Goal: Contribute content: Contribute content

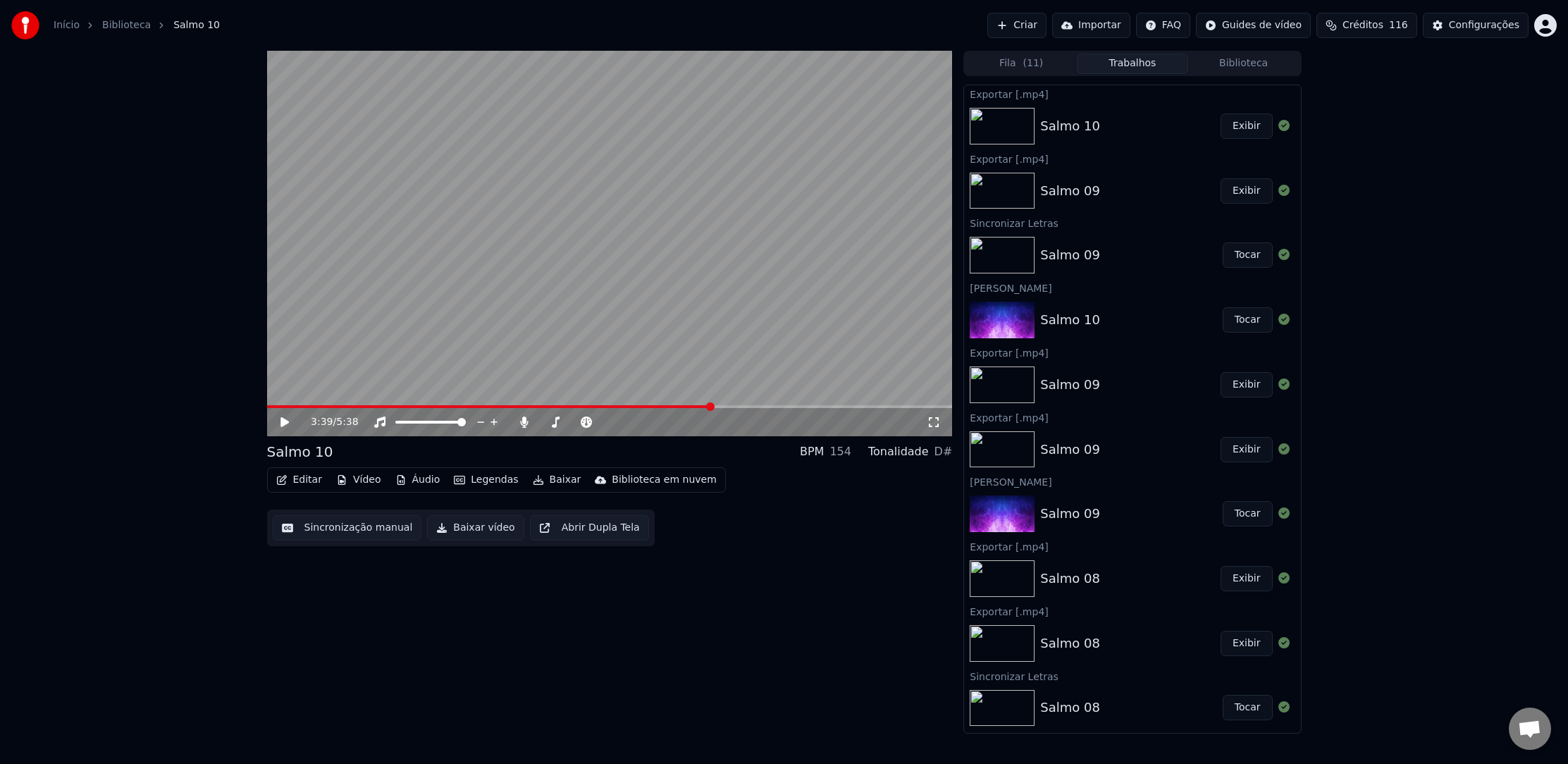
click at [1241, 131] on button "Exibir" at bounding box center [1247, 126] width 52 height 25
click at [1244, 130] on button "Exibir" at bounding box center [1247, 126] width 52 height 25
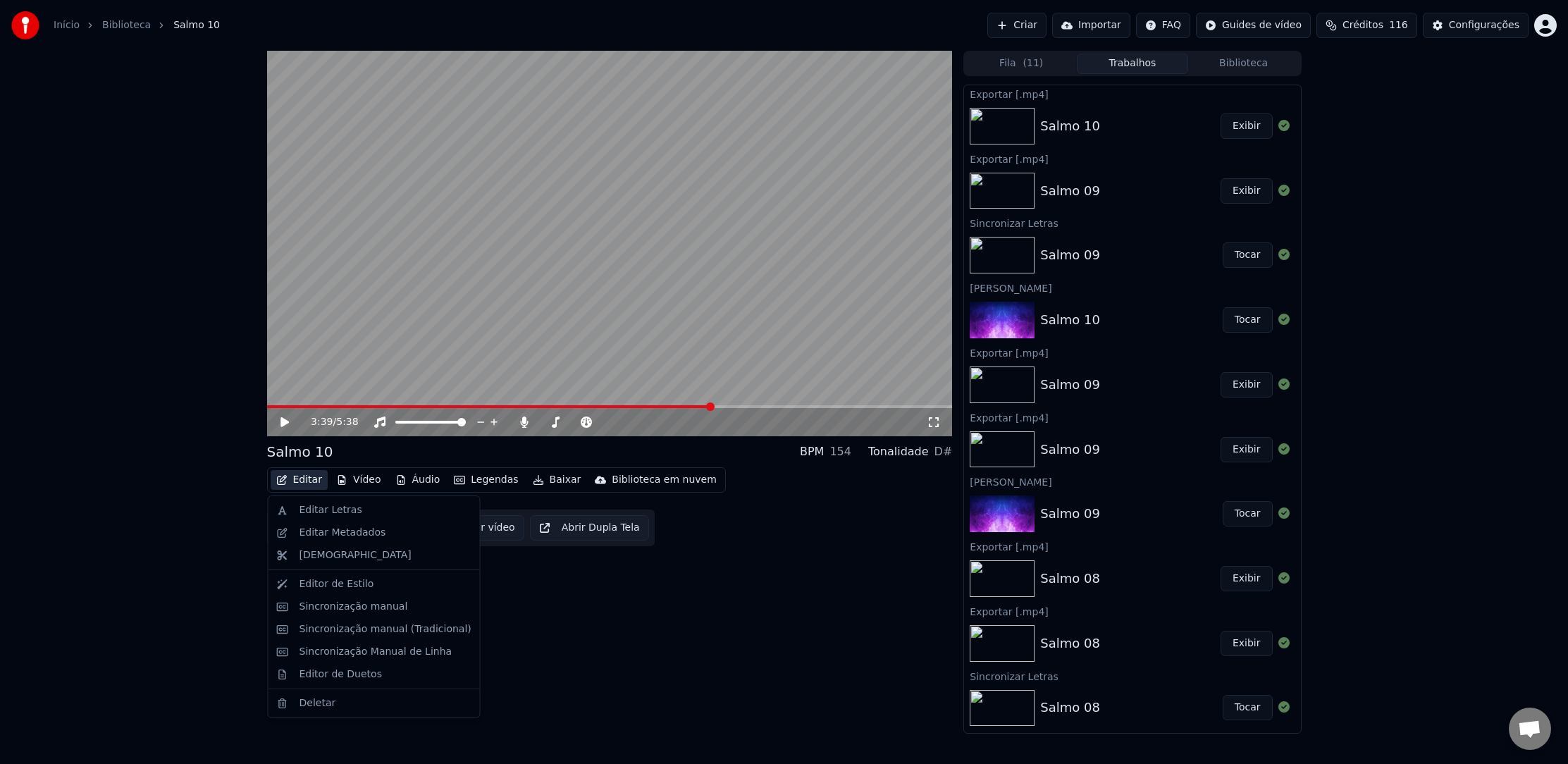
click at [308, 481] on button "Editar" at bounding box center [299, 480] width 57 height 20
click at [346, 504] on div "Editar Letras" at bounding box center [331, 510] width 63 height 14
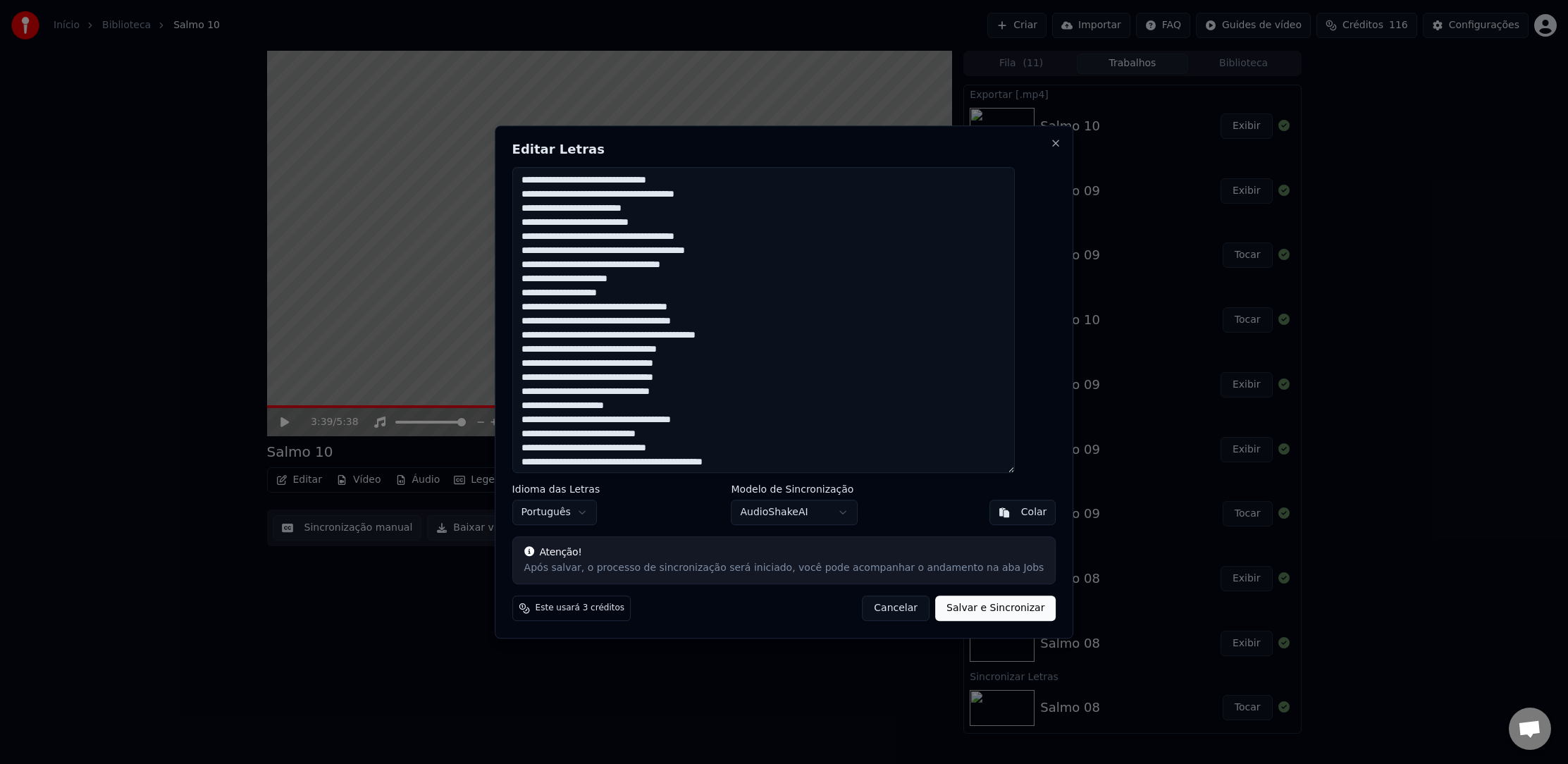
drag, startPoint x: 878, startPoint y: 611, endPoint x: 420, endPoint y: 643, distance: 459.1
click at [872, 612] on button "Cancelar" at bounding box center [896, 608] width 67 height 25
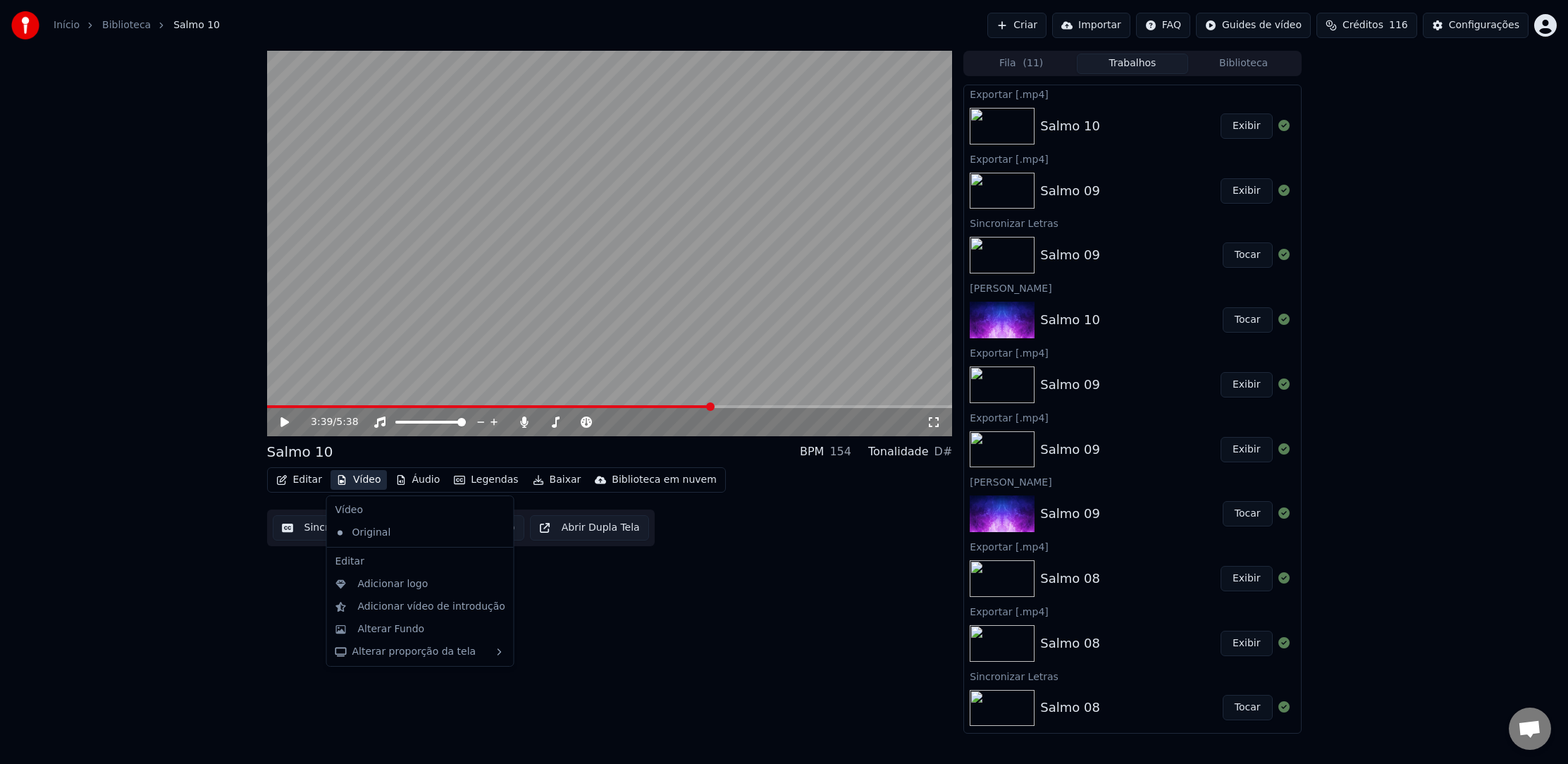
click at [362, 481] on button "Vídeo" at bounding box center [359, 480] width 56 height 20
click at [449, 628] on div "Alterar Fundo" at bounding box center [431, 629] width 147 height 14
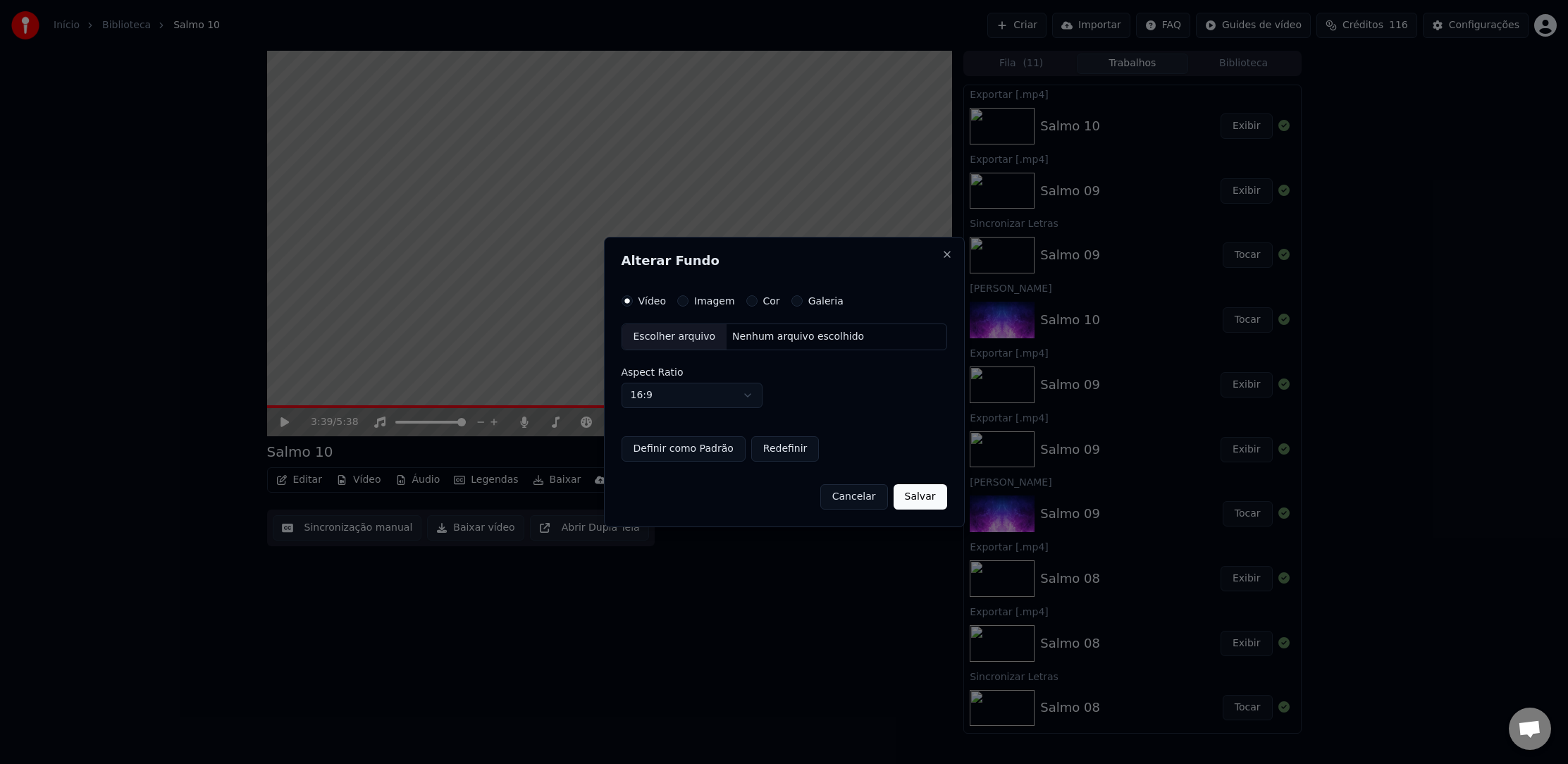
click at [669, 343] on div "Escolher arquivo" at bounding box center [675, 337] width 105 height 25
click at [927, 496] on button "Salvar" at bounding box center [930, 497] width 53 height 25
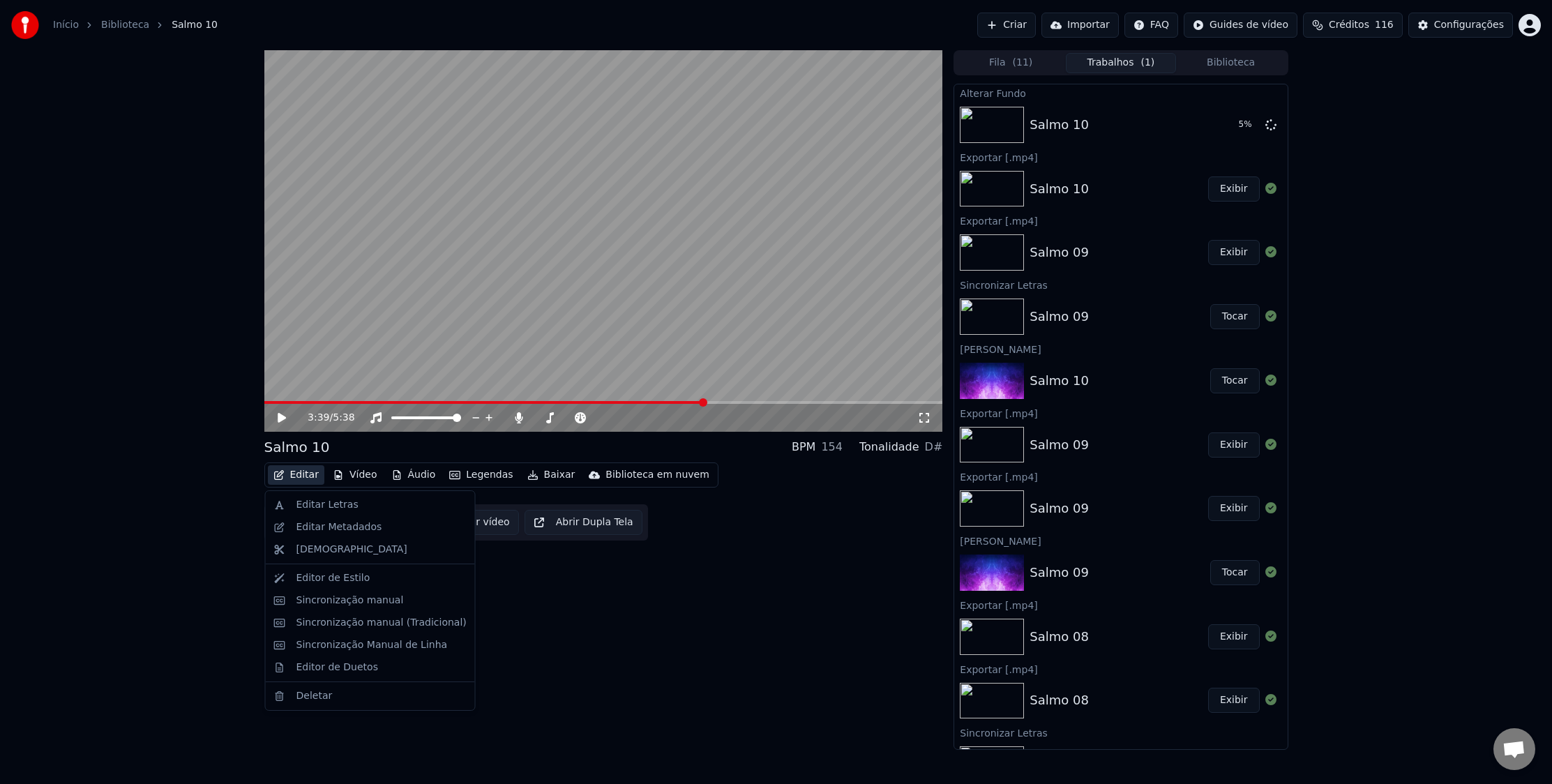
click at [311, 473] on button "Editar" at bounding box center [296, 475] width 57 height 19
click at [324, 526] on div "Editar Metadados" at bounding box center [339, 528] width 86 height 14
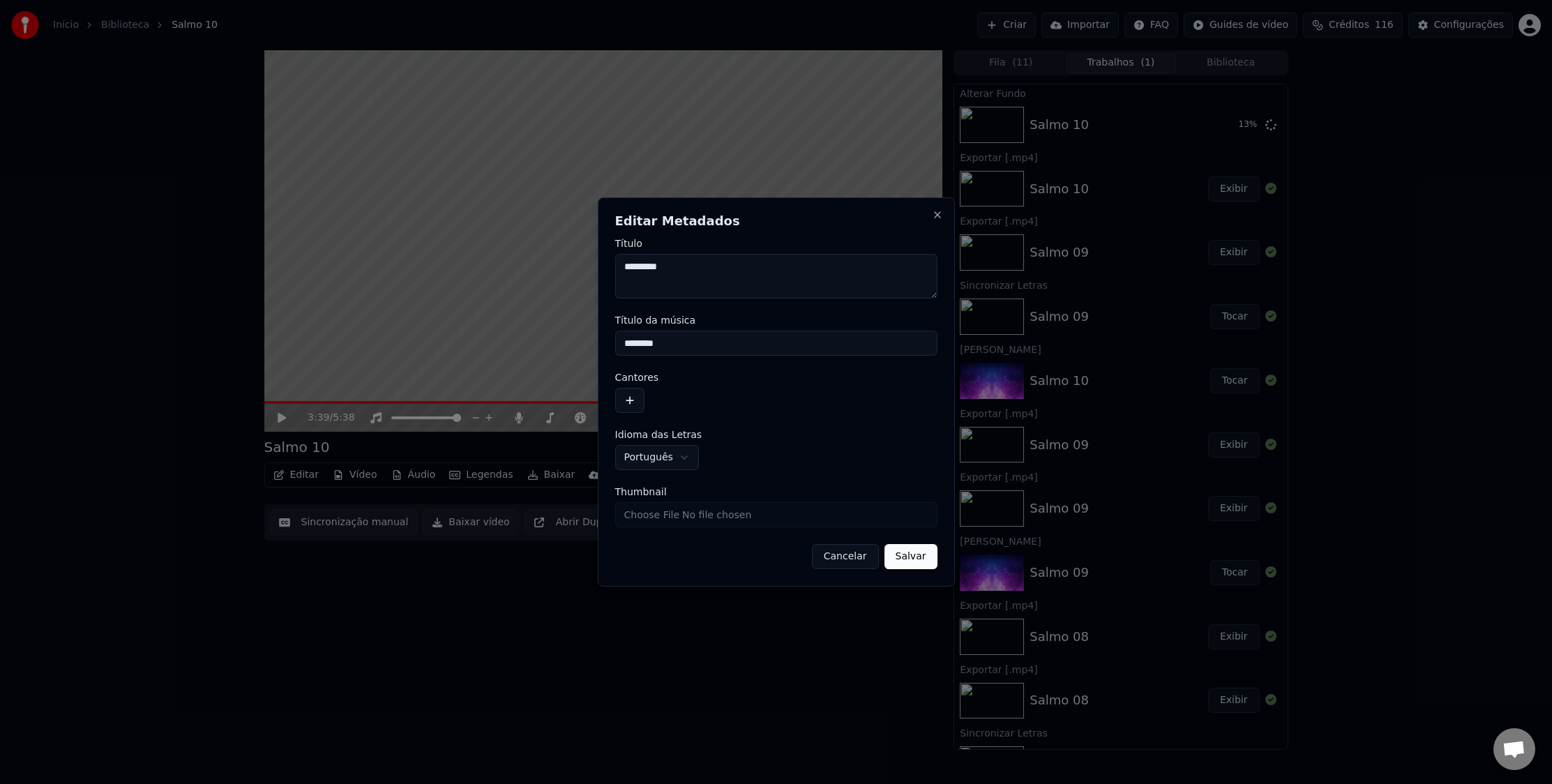
drag, startPoint x: 846, startPoint y: 555, endPoint x: 476, endPoint y: 581, distance: 370.9
click at [844, 555] on button "Cancelar" at bounding box center [845, 556] width 67 height 25
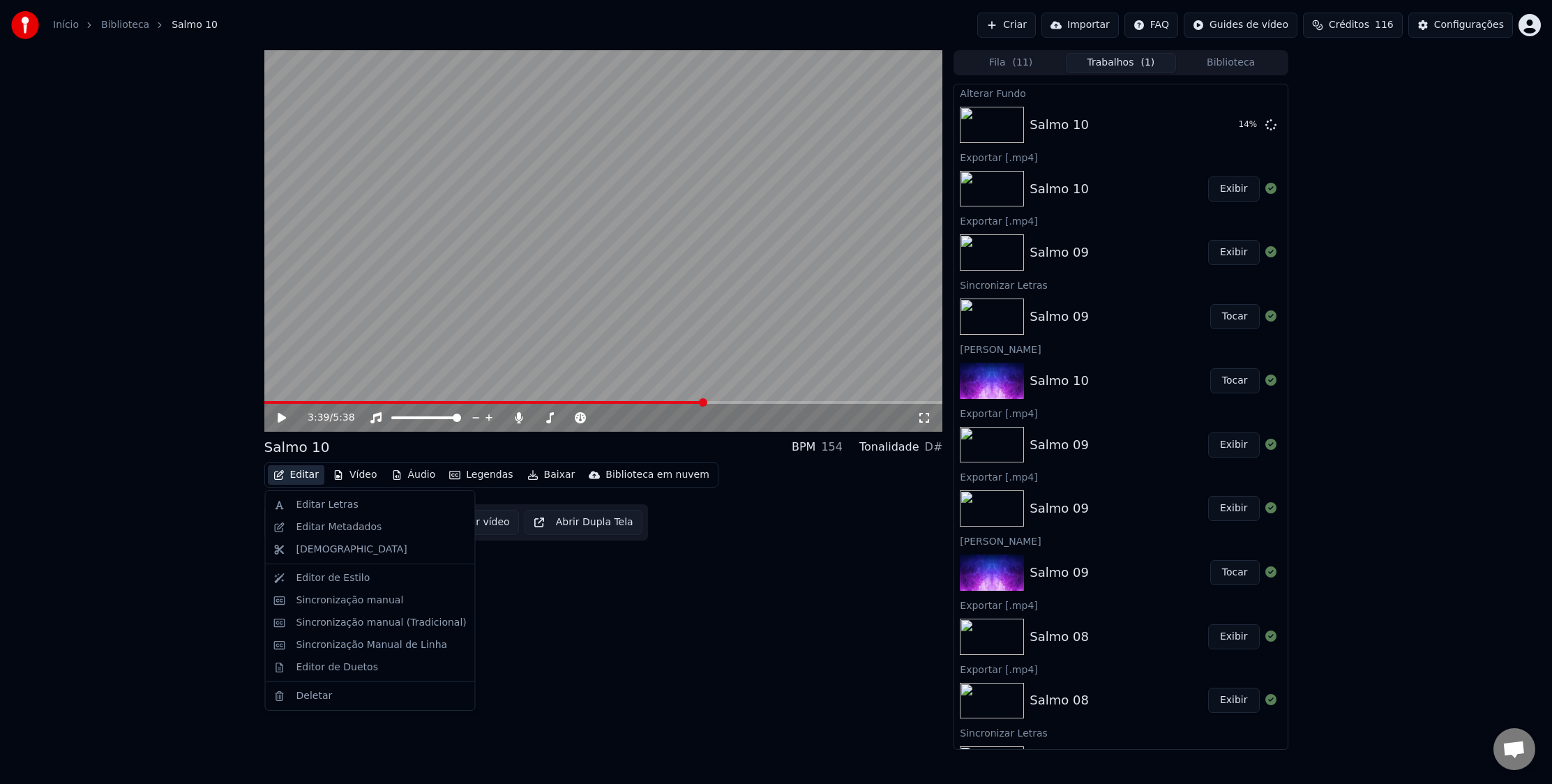
click at [303, 480] on button "Editar" at bounding box center [296, 475] width 57 height 19
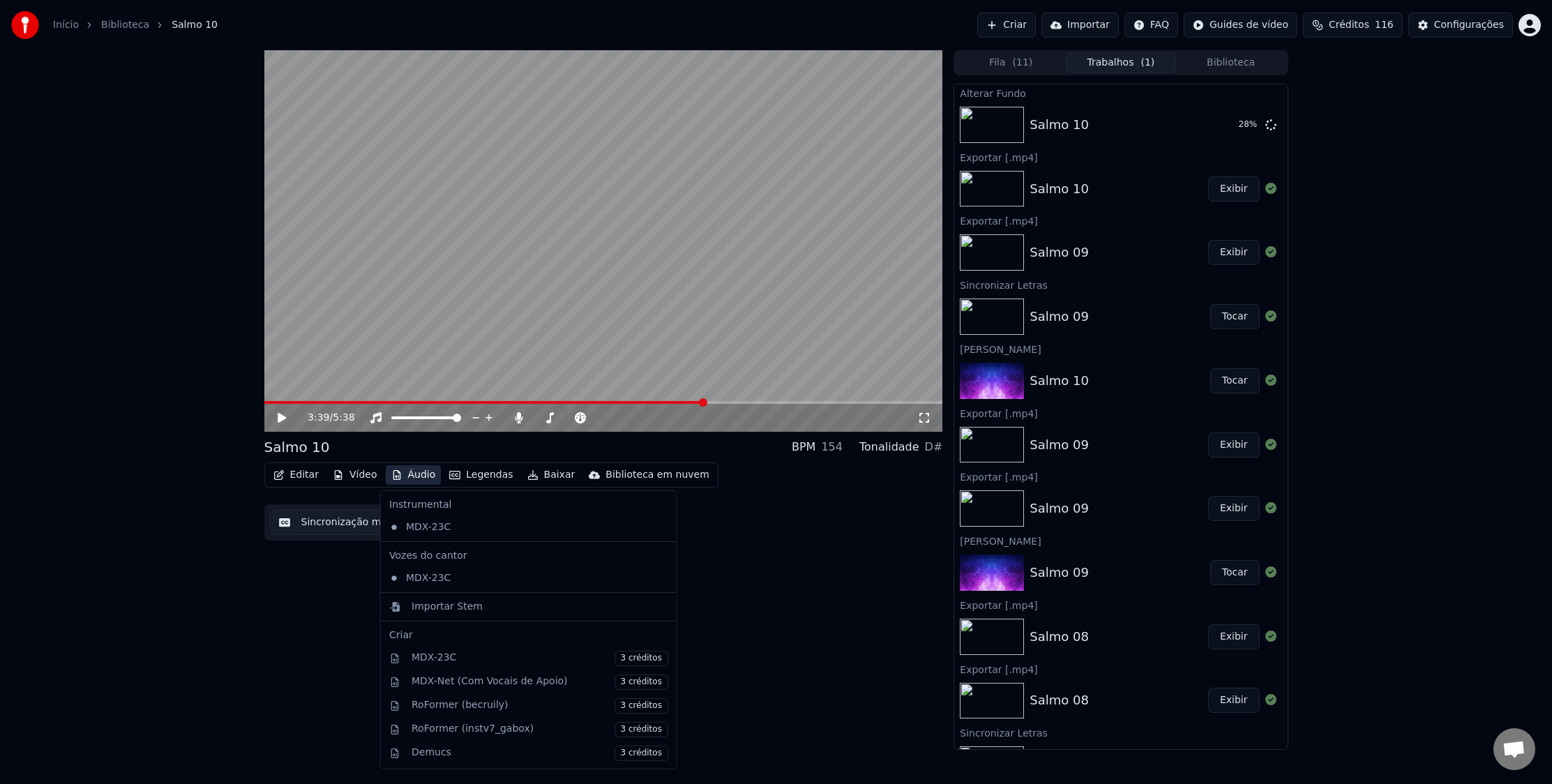
click at [786, 516] on div "Editar Vídeo Áudio Legendas Baixar Biblioteca em nuvem Sincronização manual Bai…" at bounding box center [604, 501] width 679 height 78
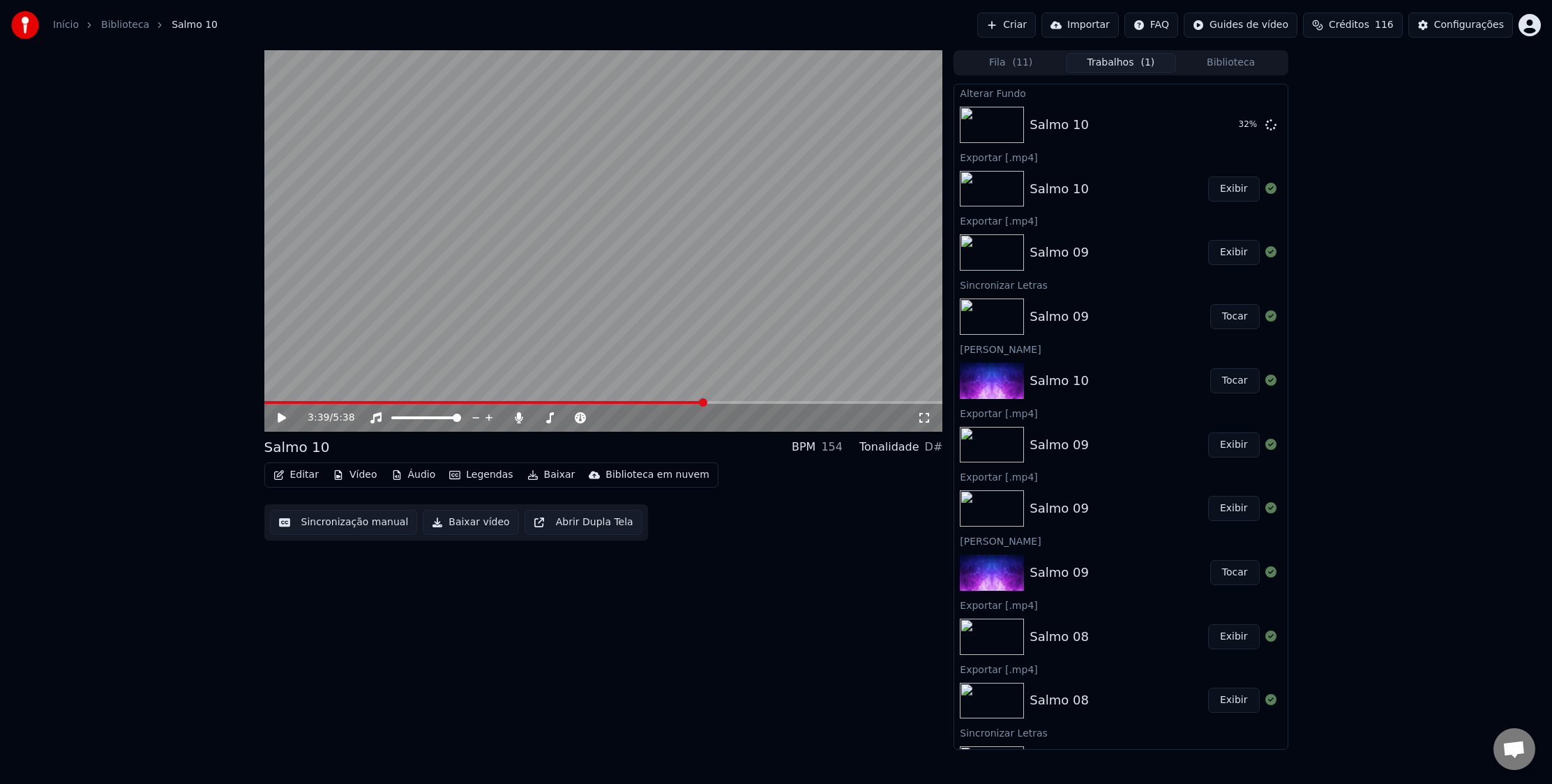
click at [1023, 23] on button "Criar" at bounding box center [1007, 25] width 59 height 25
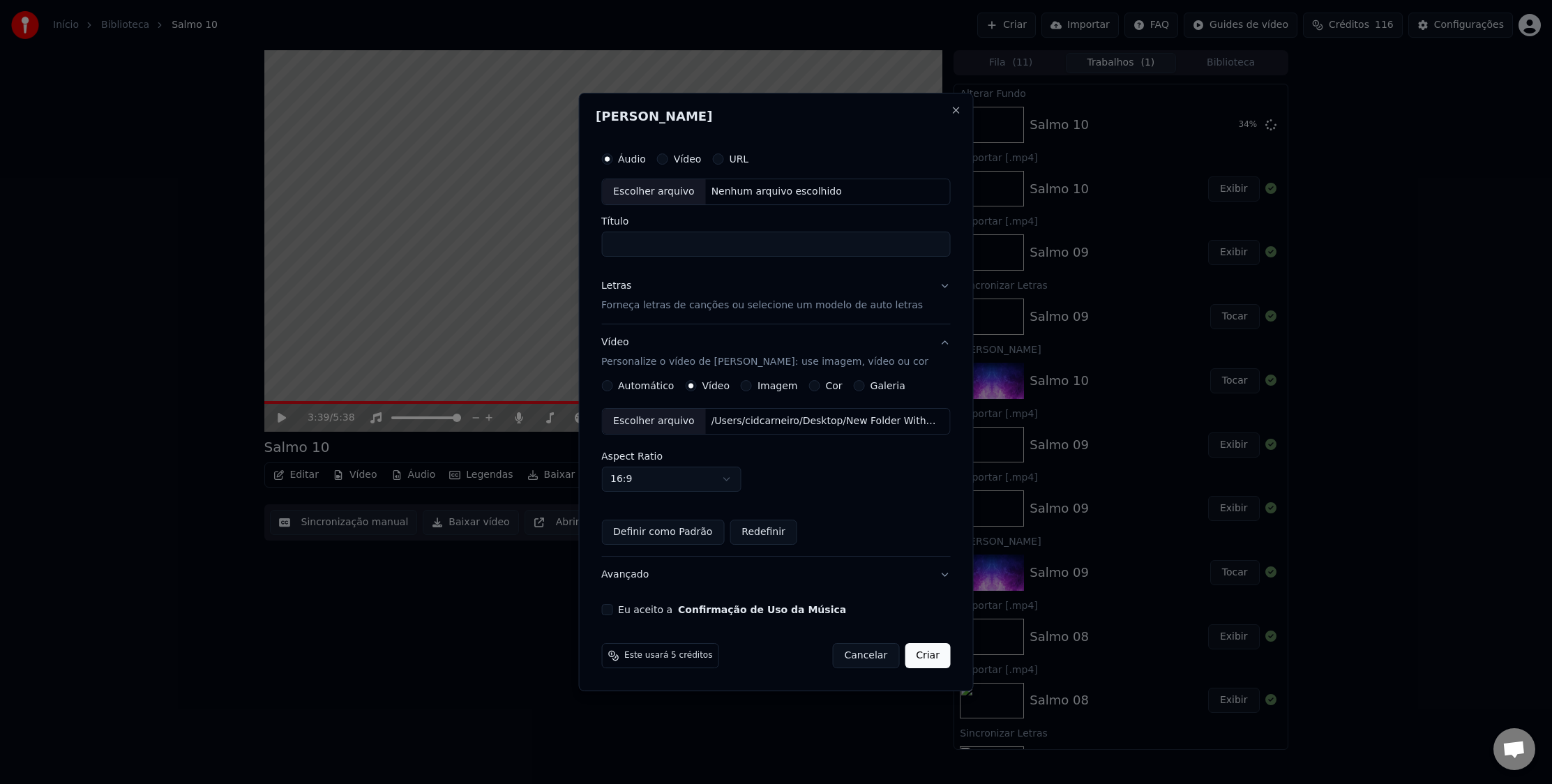
click at [660, 175] on div "Áudio Vídeo URL Escolher arquivo Nenhum arquivo escolhido" at bounding box center [776, 174] width 349 height 60
click at [682, 192] on div "Escolher arquivo" at bounding box center [654, 191] width 104 height 25
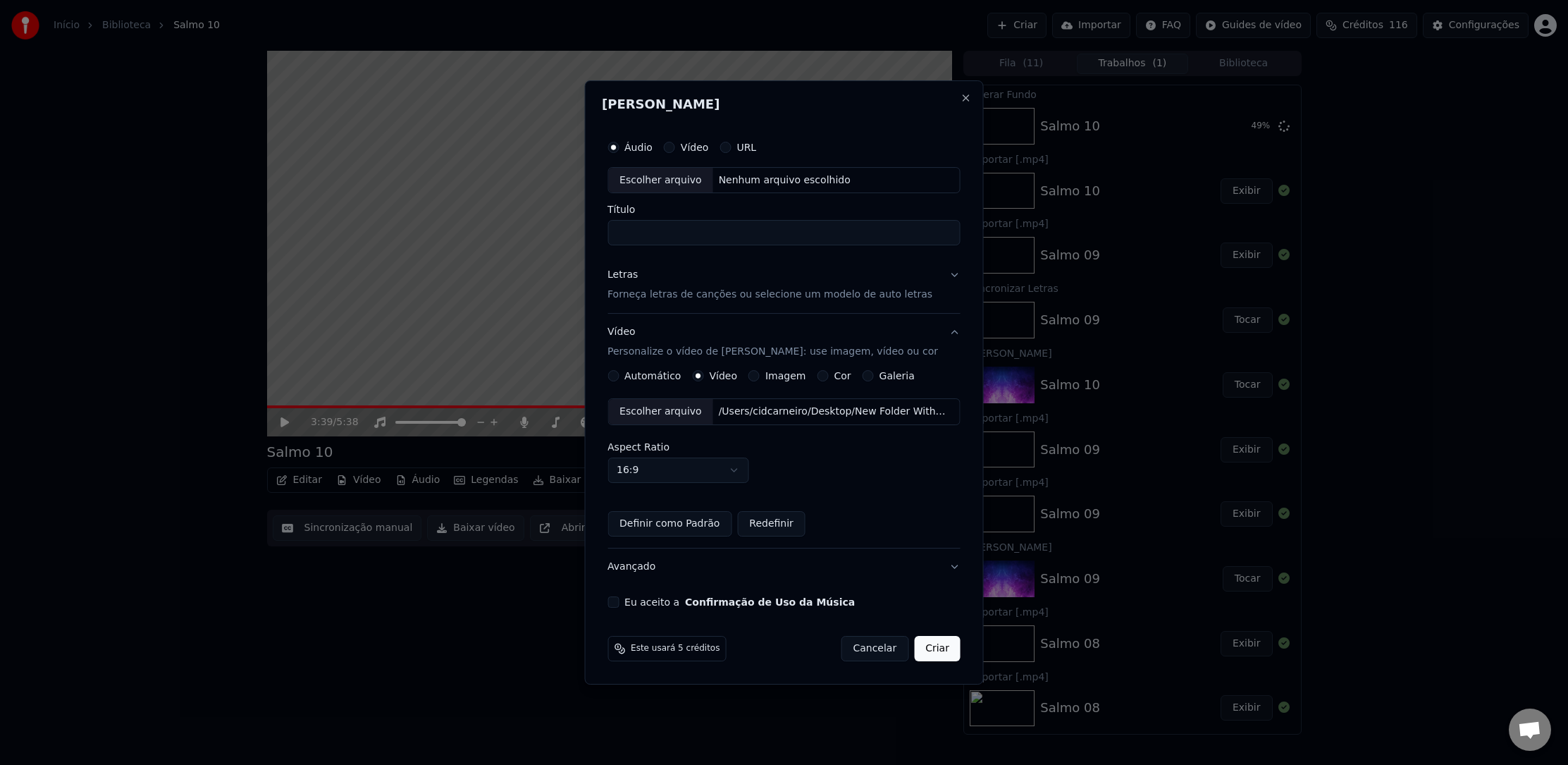
click at [643, 233] on input "Título" at bounding box center [784, 233] width 353 height 25
click at [626, 185] on div "Escolher arquivo" at bounding box center [661, 180] width 105 height 25
click at [798, 236] on input "**********" at bounding box center [784, 233] width 353 height 25
type input "********"
click at [638, 276] on div "Letras" at bounding box center [622, 276] width 31 height 14
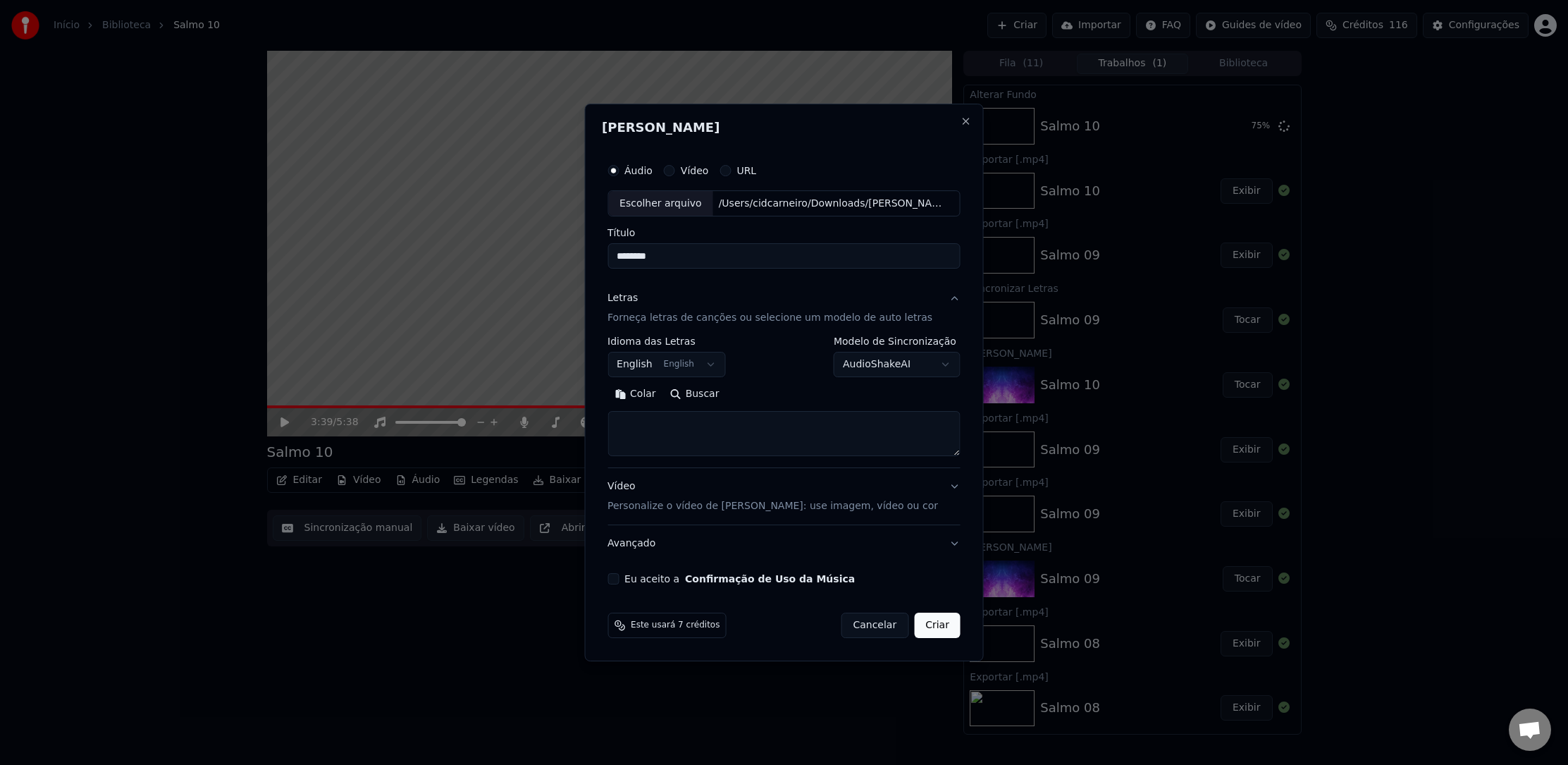
click at [725, 427] on textarea at bounding box center [784, 435] width 353 height 45
paste textarea "**********"
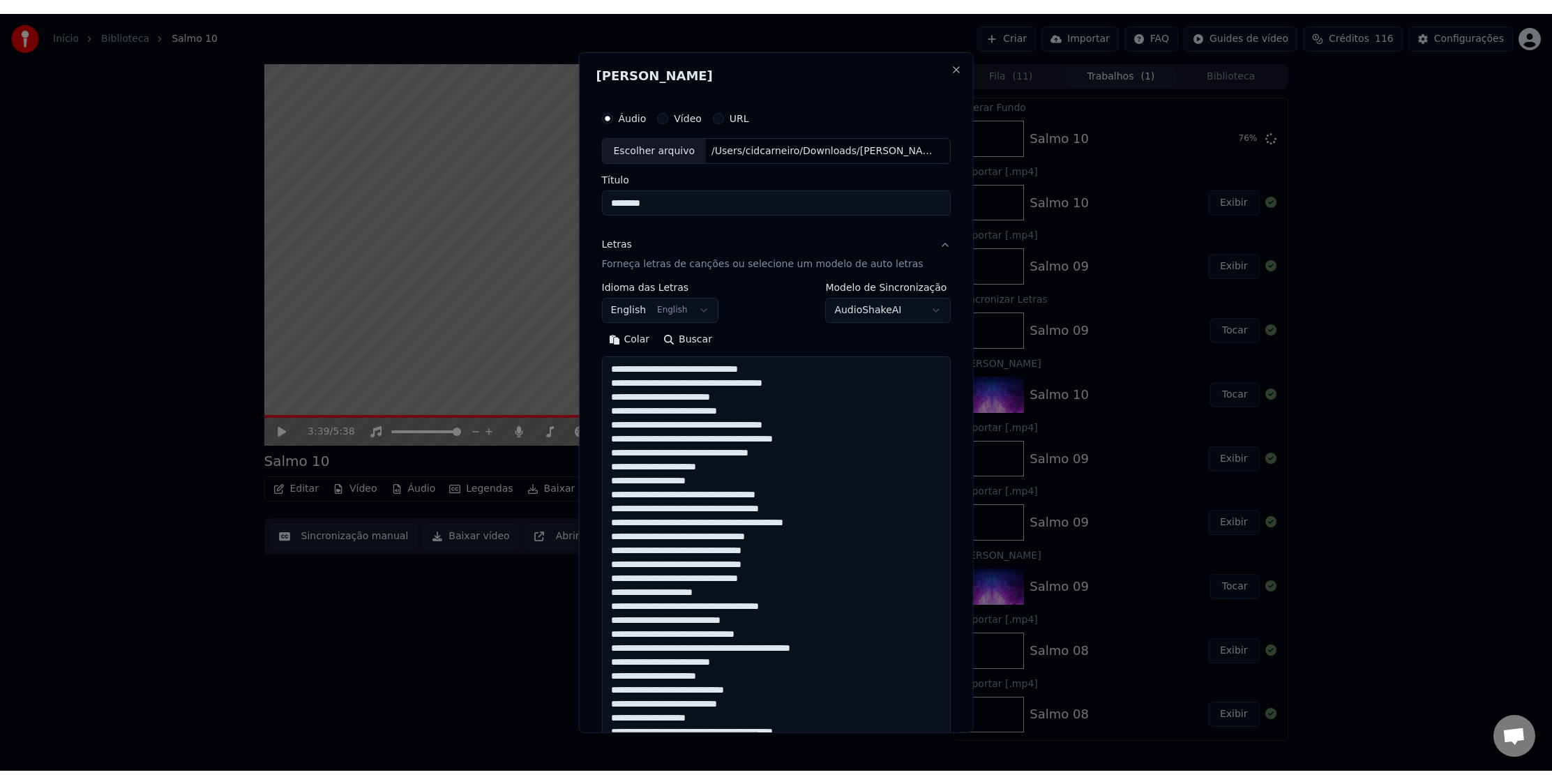
scroll to position [812, 0]
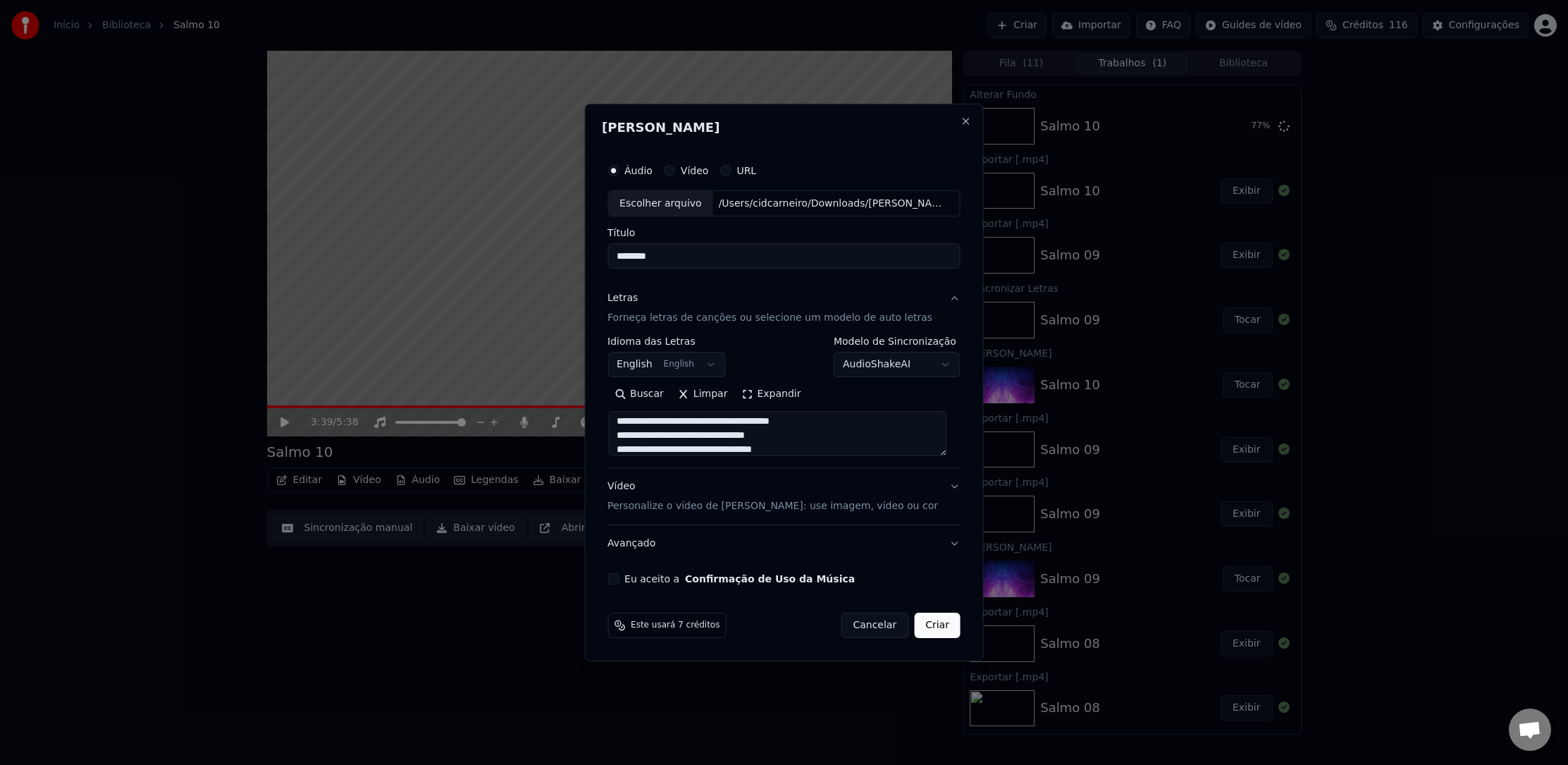
type textarea "**********"
click at [633, 488] on div "Vídeo Personalize o vídeo de karaokê: use imagem, vídeo ou cor" at bounding box center [773, 496] width 330 height 34
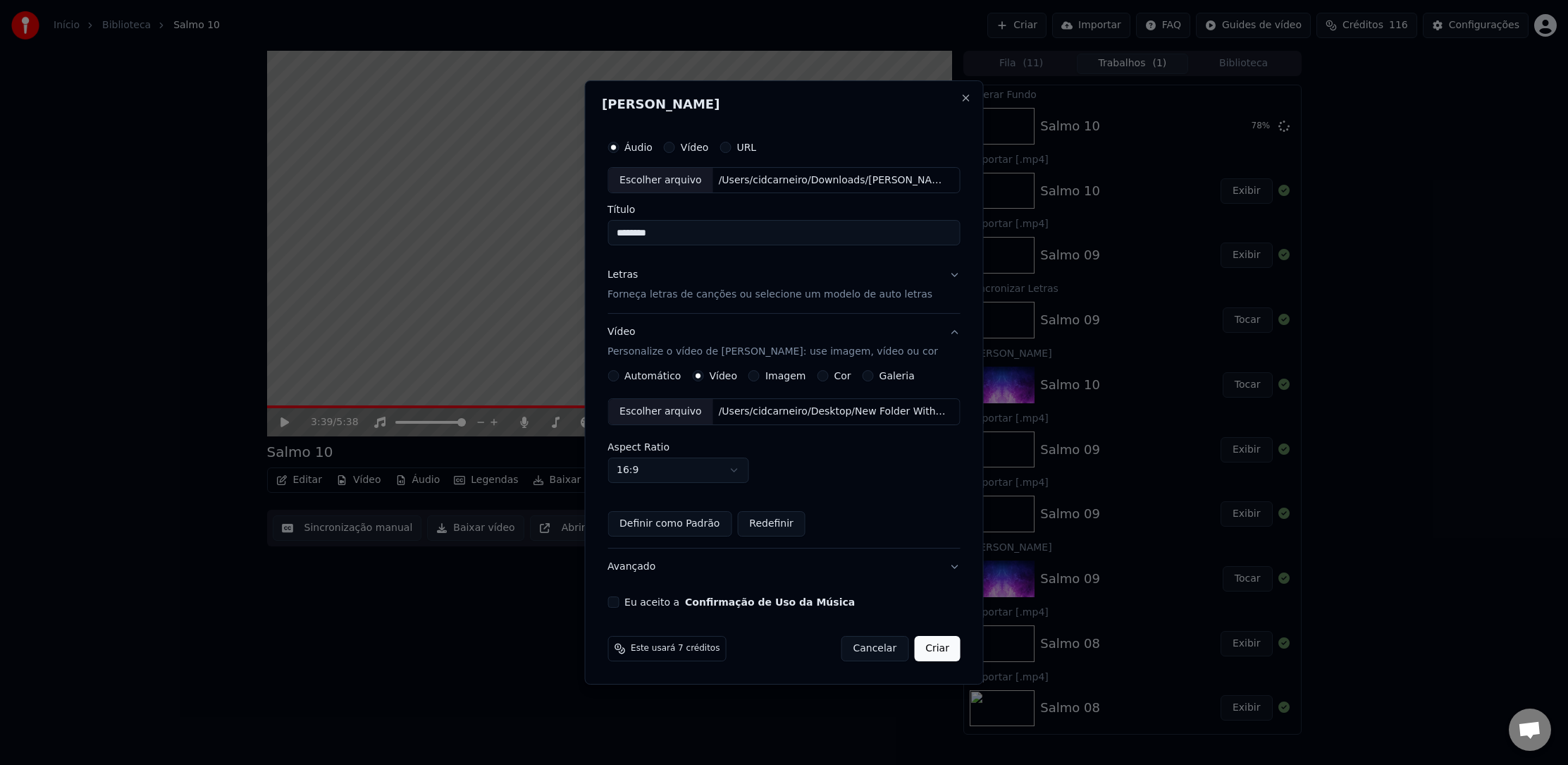
click at [693, 414] on div "Escolher arquivo" at bounding box center [661, 412] width 105 height 25
drag, startPoint x: 619, startPoint y: 604, endPoint x: 834, endPoint y: 649, distance: 219.7
click at [620, 608] on div "Áudio Vídeo URL Escolher arquivo /Users/cidcarneiro/Downloads/[PERSON_NAME] 10 …" at bounding box center [784, 370] width 365 height 486
click at [619, 604] on button "Eu aceito a Confirmação de Uso da Música" at bounding box center [613, 602] width 11 height 11
click at [916, 648] on button "Criar" at bounding box center [937, 648] width 46 height 25
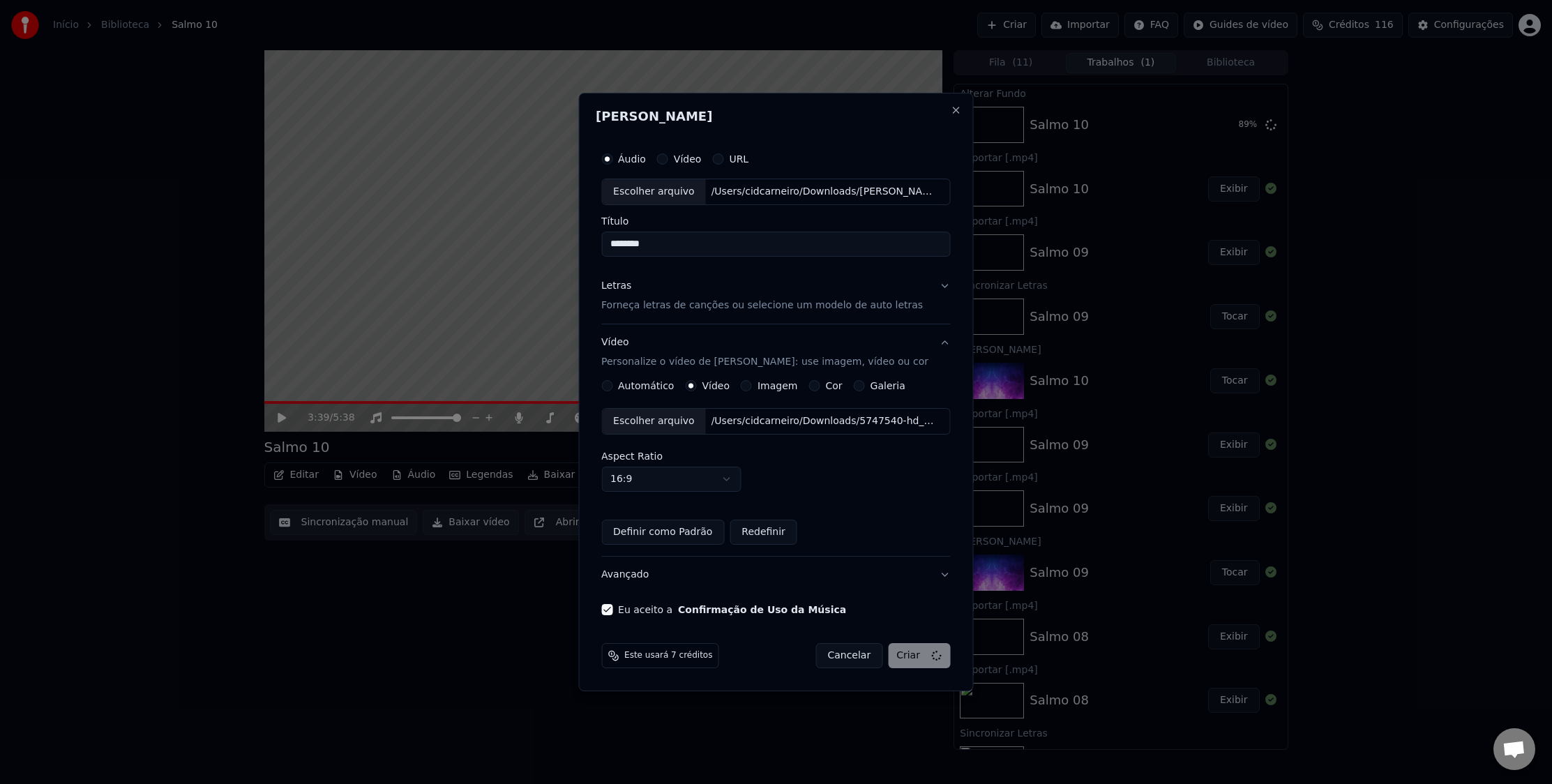
click at [911, 664] on div "Cancelar Criar" at bounding box center [883, 655] width 136 height 25
